Goal: Task Accomplishment & Management: Use online tool/utility

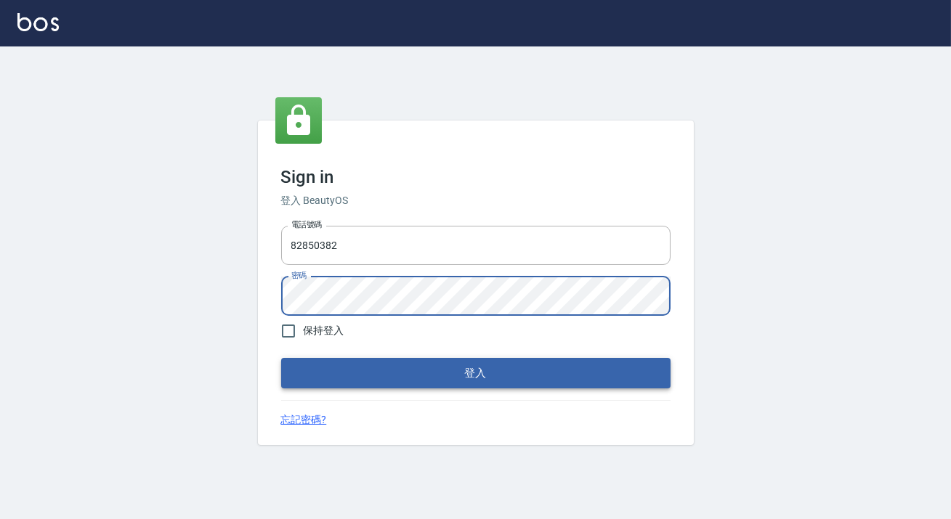
click at [450, 373] on button "登入" at bounding box center [475, 373] width 389 height 30
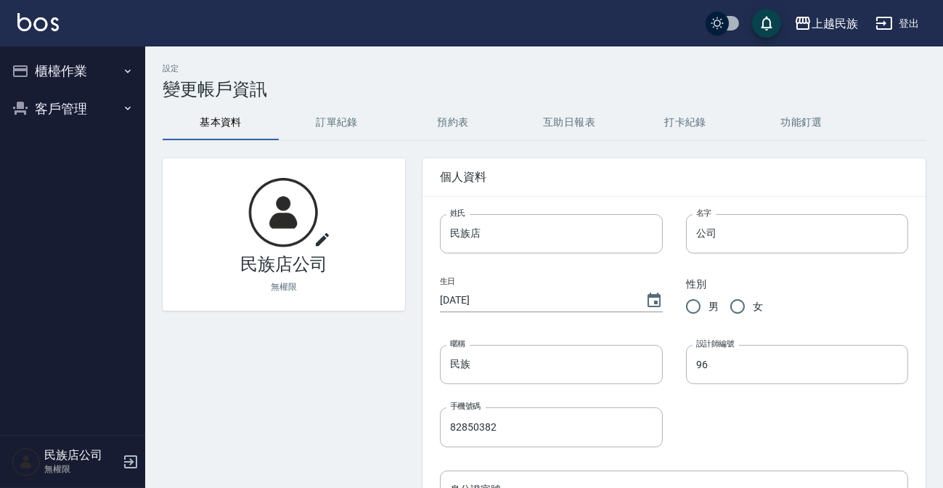
click at [114, 72] on button "櫃檯作業" at bounding box center [73, 71] width 134 height 38
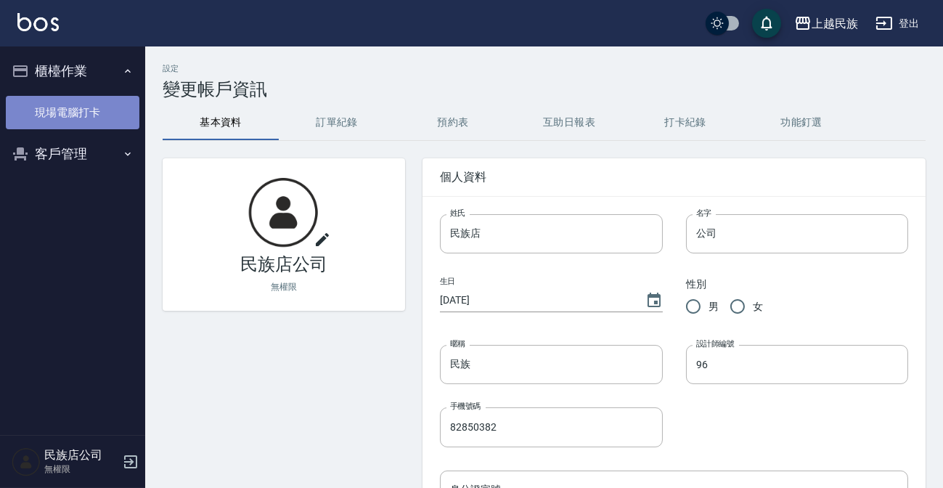
click at [112, 109] on link "現場電腦打卡" at bounding box center [73, 112] width 134 height 33
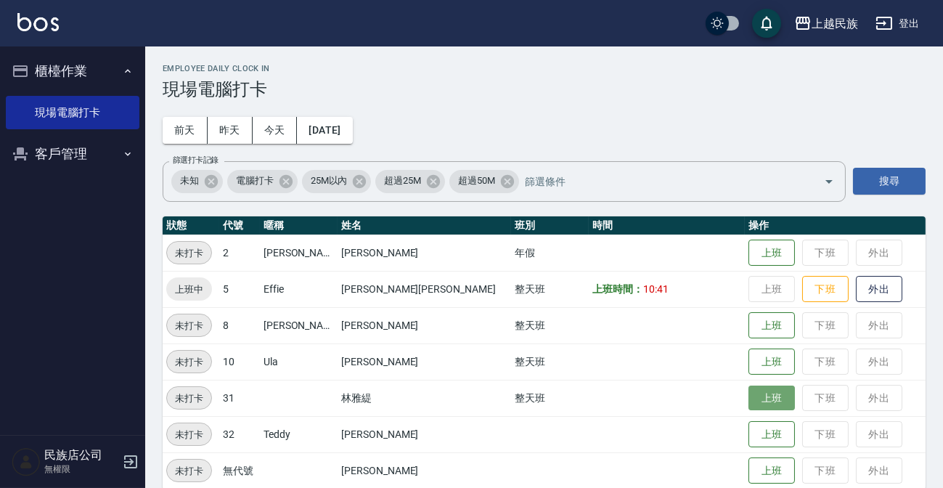
click at [749, 404] on button "上班" at bounding box center [772, 398] width 46 height 25
